Goal: Task Accomplishment & Management: Manage account settings

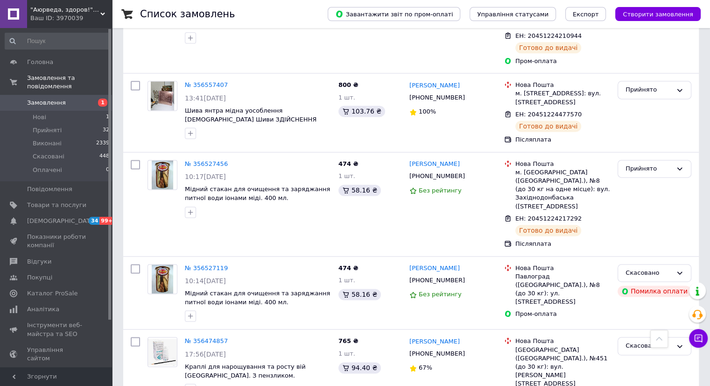
scroll to position [1400, 0]
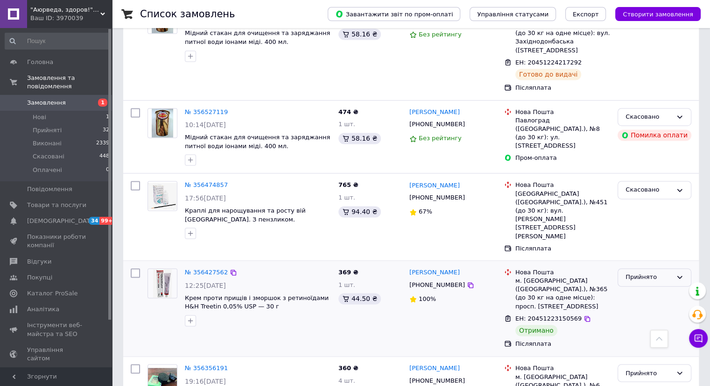
click at [642, 272] on div "Прийнято" at bounding box center [648, 277] width 47 height 10
drag, startPoint x: 641, startPoint y: 138, endPoint x: 648, endPoint y: 209, distance: 71.3
click at [641, 288] on li "Виконано" at bounding box center [654, 296] width 73 height 17
click at [645, 364] on div "Прийнято" at bounding box center [654, 373] width 74 height 18
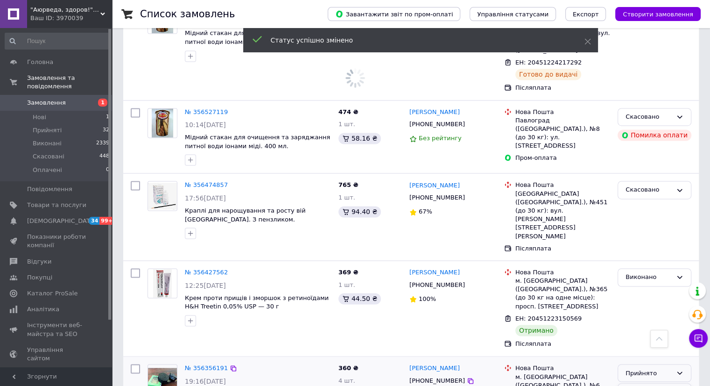
click at [642, 383] on li "Виконано" at bounding box center [654, 391] width 73 height 17
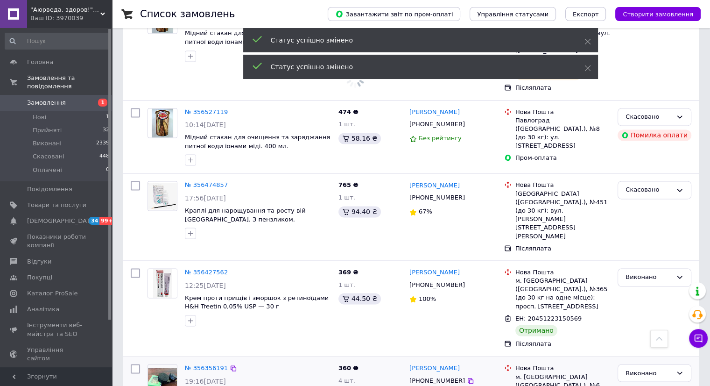
scroll to position [1556, 0]
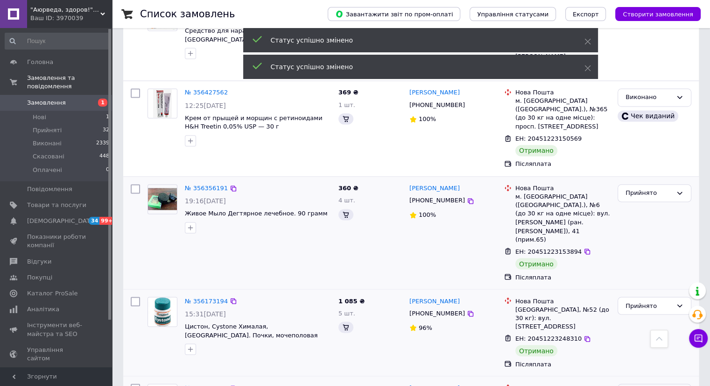
click at [640, 385] on div "Прийнято" at bounding box center [648, 392] width 47 height 10
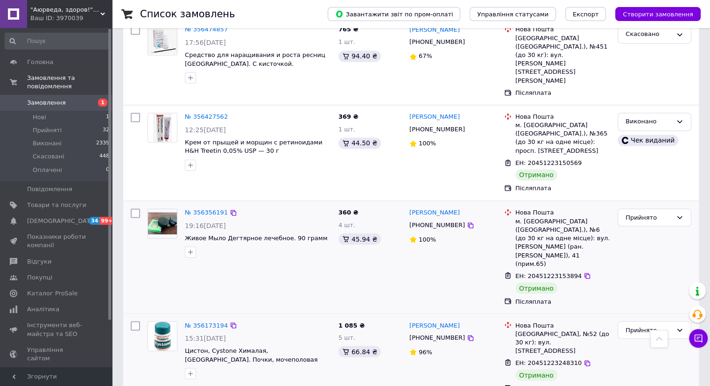
drag, startPoint x: 630, startPoint y: 331, endPoint x: 514, endPoint y: 227, distance: 155.3
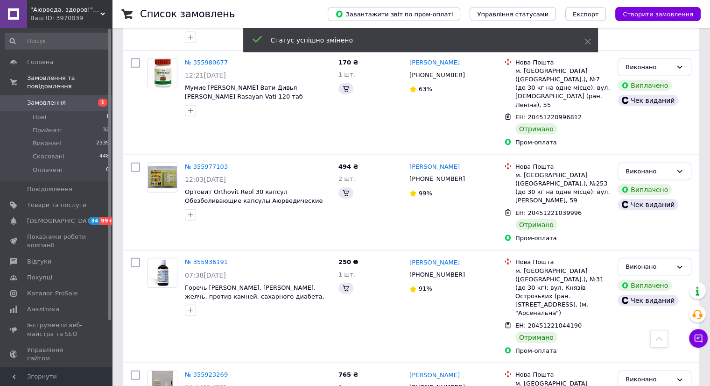
scroll to position [2178, 0]
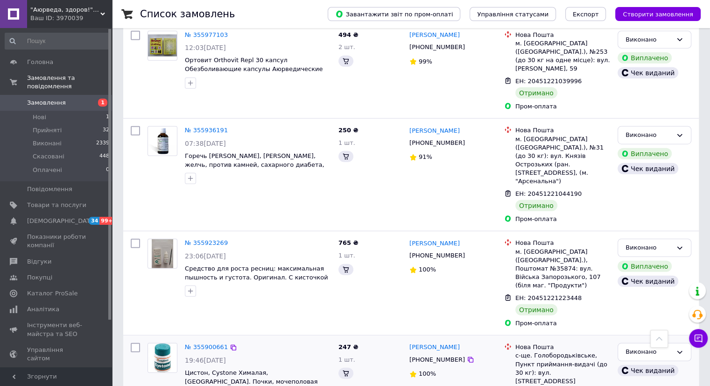
scroll to position [2334, 0]
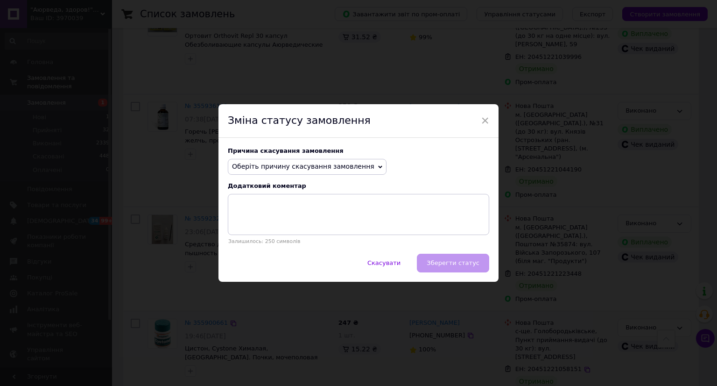
click at [334, 168] on span "Оберіть причину скасування замовлення" at bounding box center [303, 165] width 142 height 7
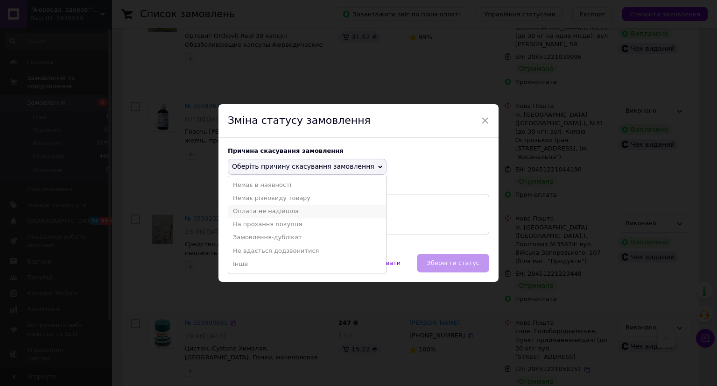
click at [286, 211] on li "Оплата не надійшла" at bounding box center [307, 210] width 158 height 13
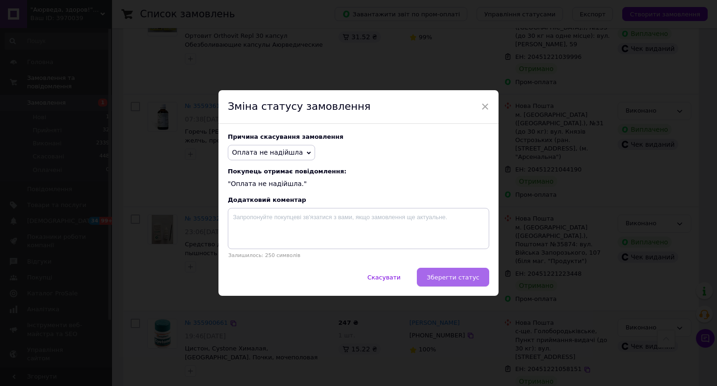
click at [453, 278] on span "Зберегти статус" at bounding box center [453, 276] width 53 height 7
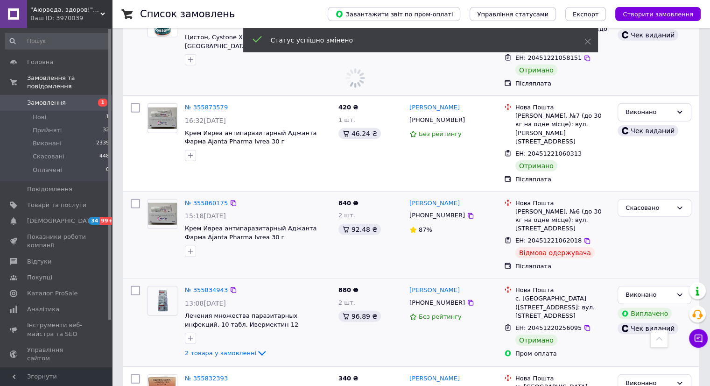
scroll to position [2800, 0]
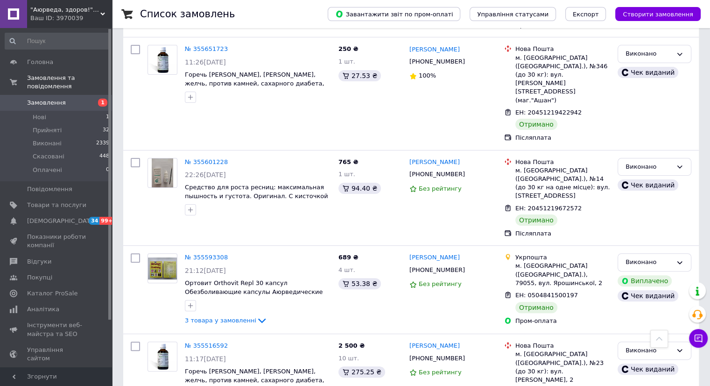
scroll to position [3741, 0]
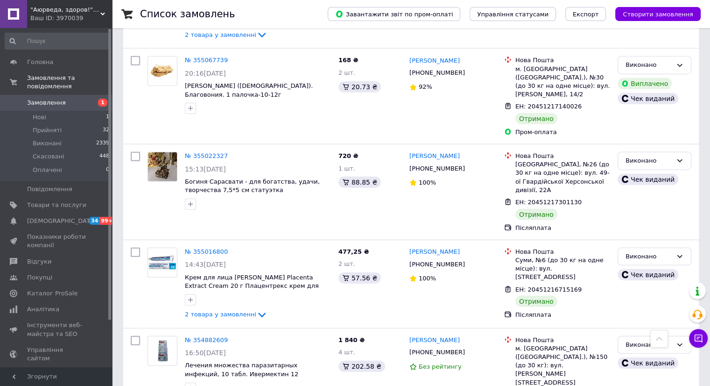
scroll to position [5919, 0]
